Goal: Find specific page/section: Find specific page/section

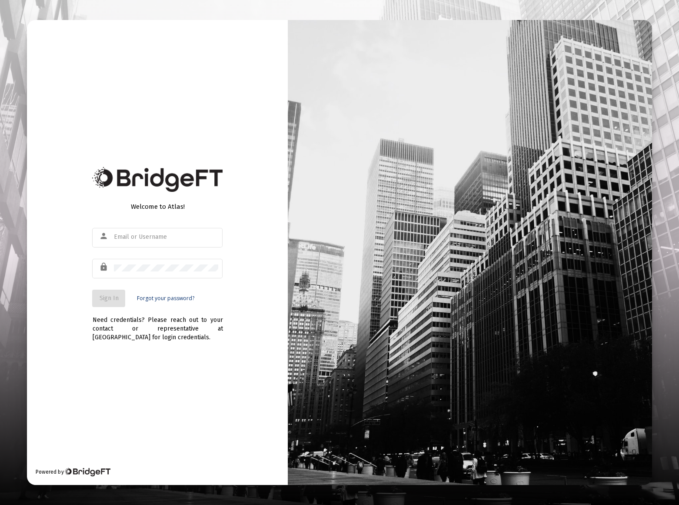
type input "[EMAIL_ADDRESS][DOMAIN_NAME]"
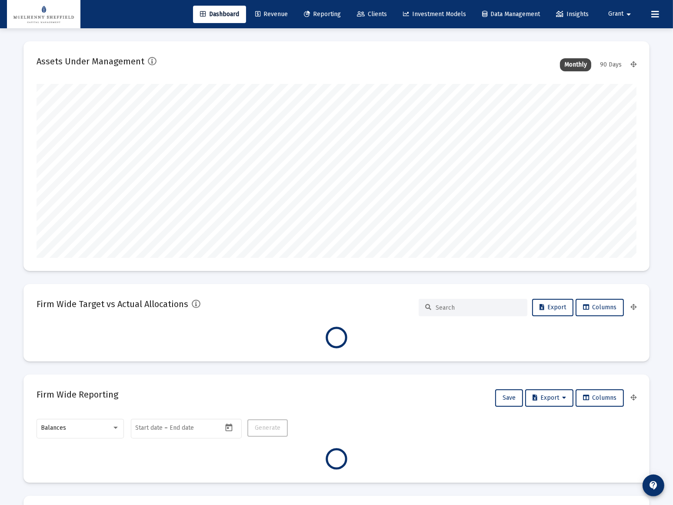
scroll to position [174, 323]
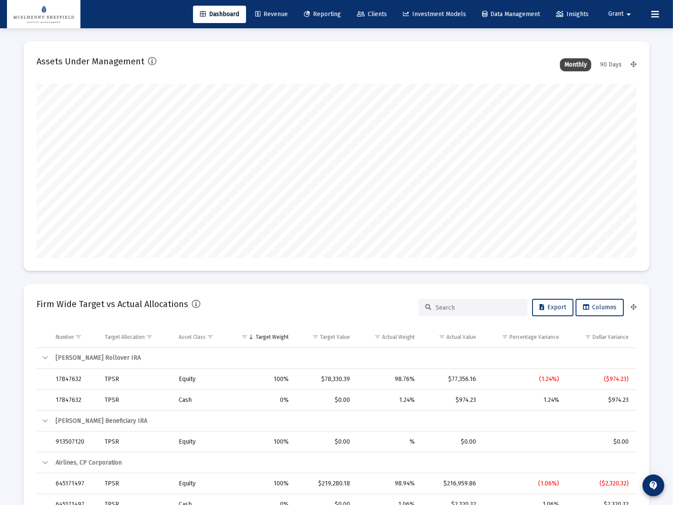
type input "[DATE]"
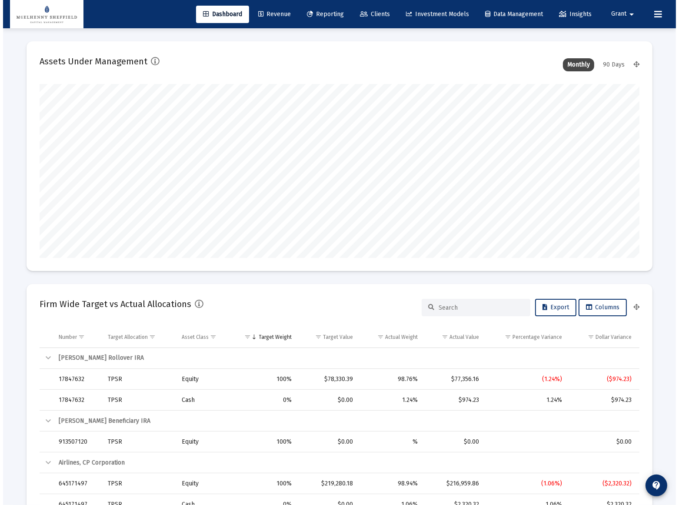
scroll to position [174, 280]
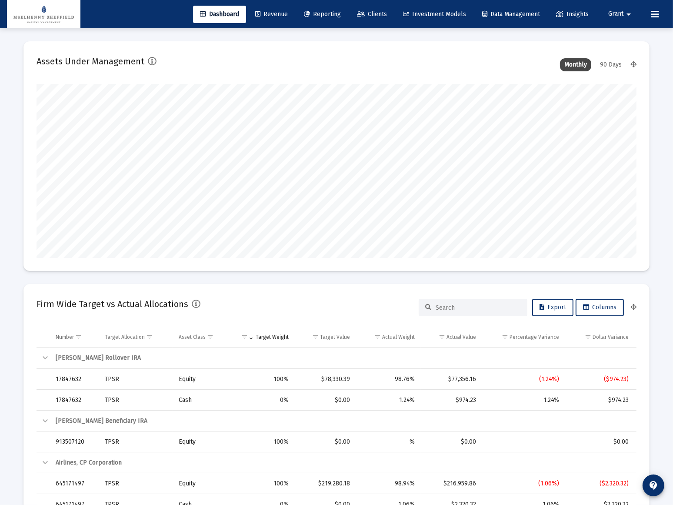
click at [376, 17] on span "Clients" at bounding box center [372, 13] width 30 height 7
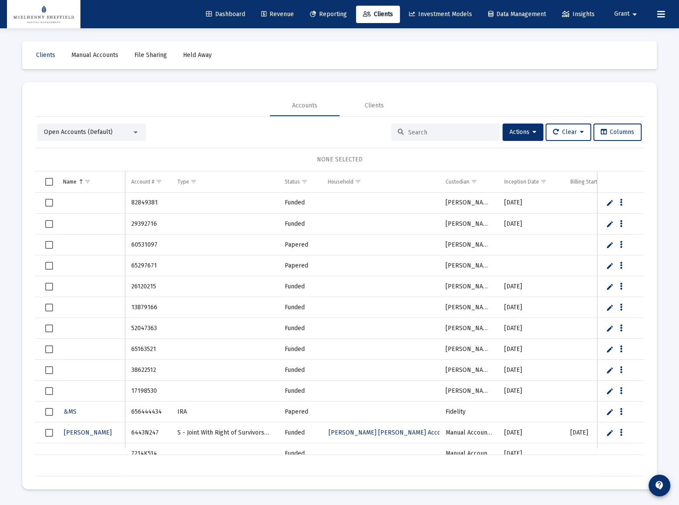
click at [454, 130] on input at bounding box center [450, 132] width 85 height 7
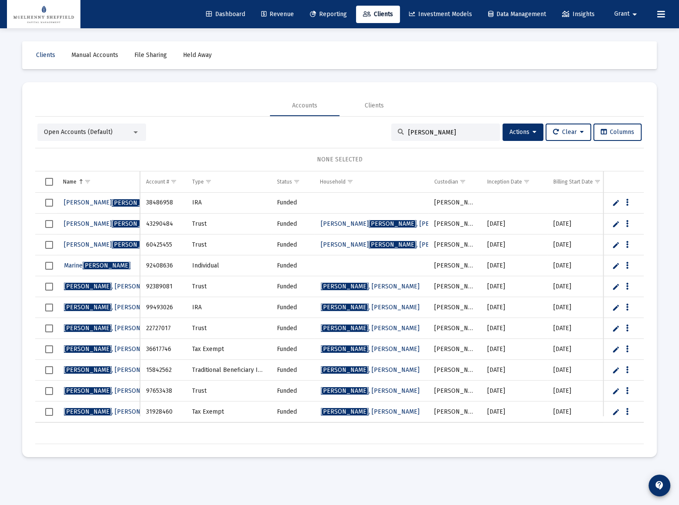
type input "[PERSON_NAME]"
click at [158, 410] on td "31928460" at bounding box center [163, 411] width 46 height 21
click at [100, 412] on span "[PERSON_NAME]" at bounding box center [113, 411] width 99 height 7
